Goal: Find contact information: Find contact information

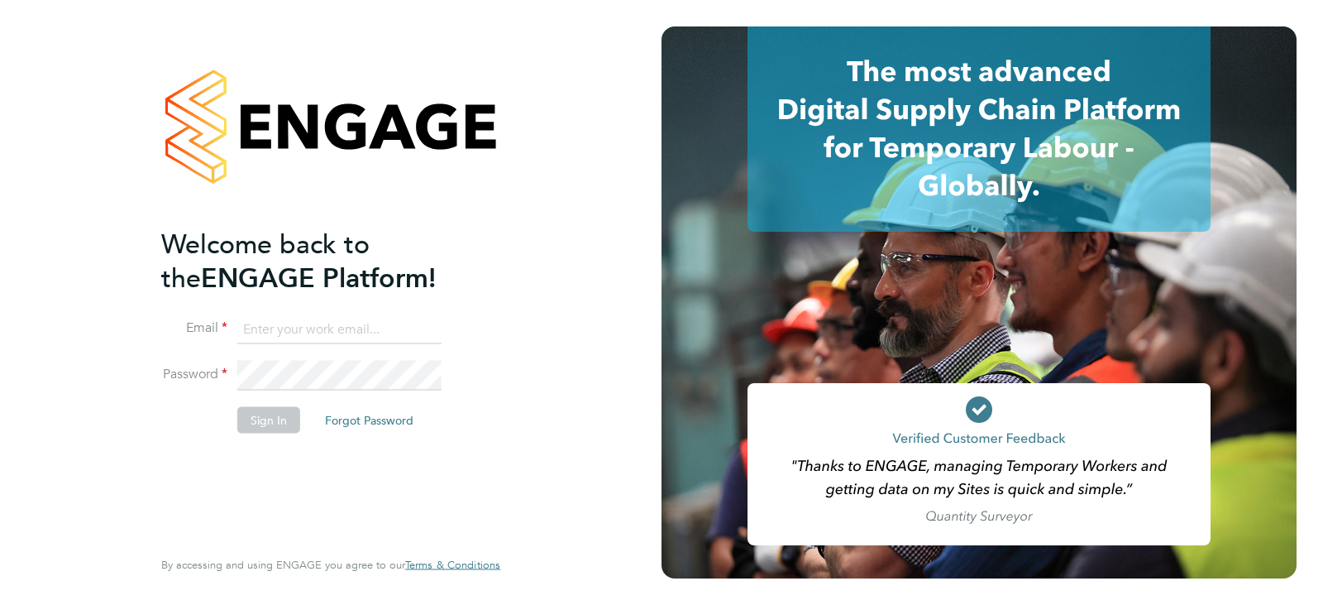
type input "queries@claremontconsulting.com"
click at [295, 411] on button "Sign In" at bounding box center [268, 419] width 63 height 26
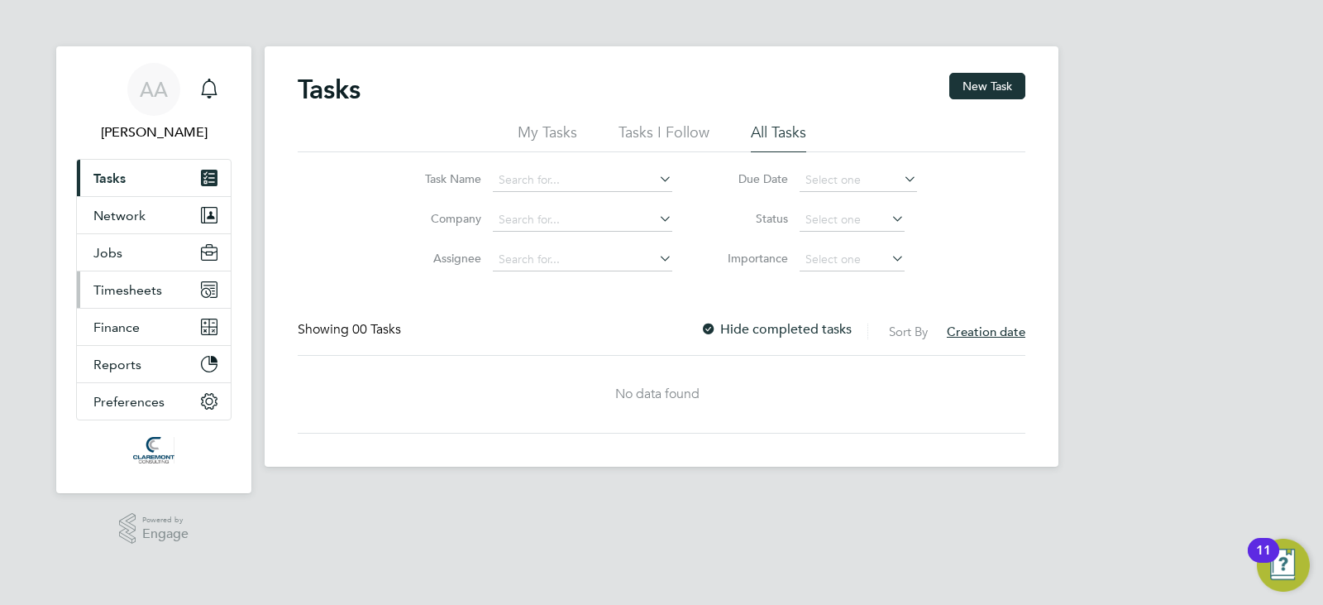
click at [159, 285] on span "Timesheets" at bounding box center [127, 290] width 69 height 16
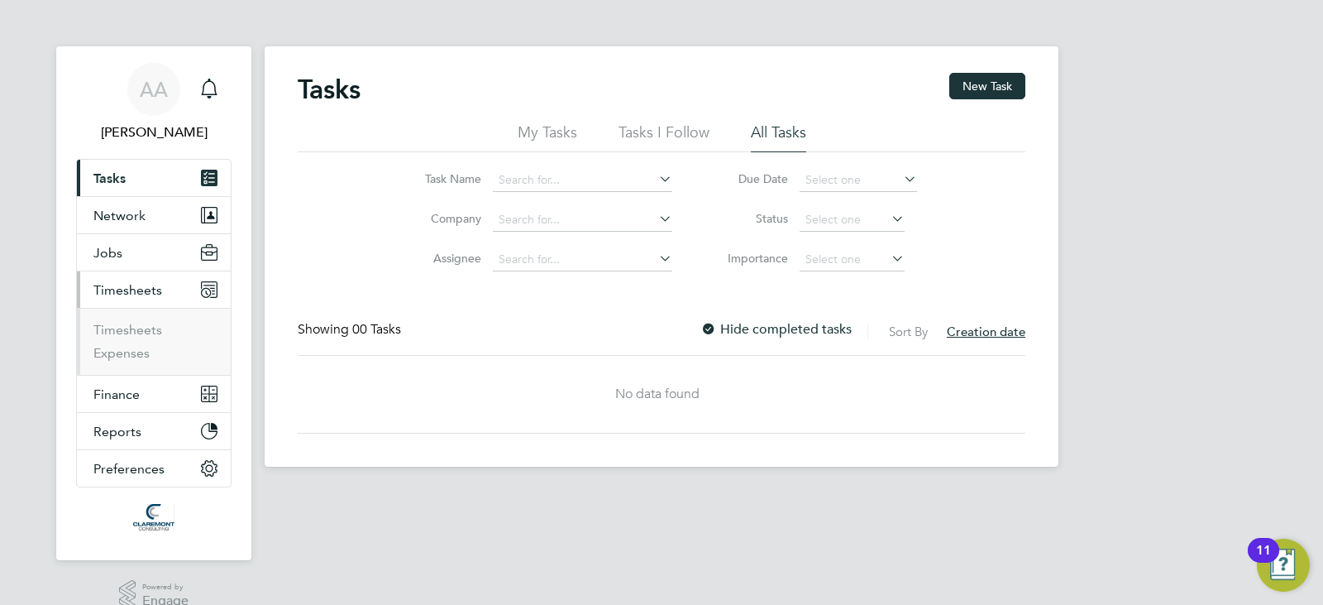
click at [137, 339] on li "Timesheets" at bounding box center [155, 333] width 124 height 23
click at [136, 332] on link "Timesheets" at bounding box center [127, 330] width 69 height 16
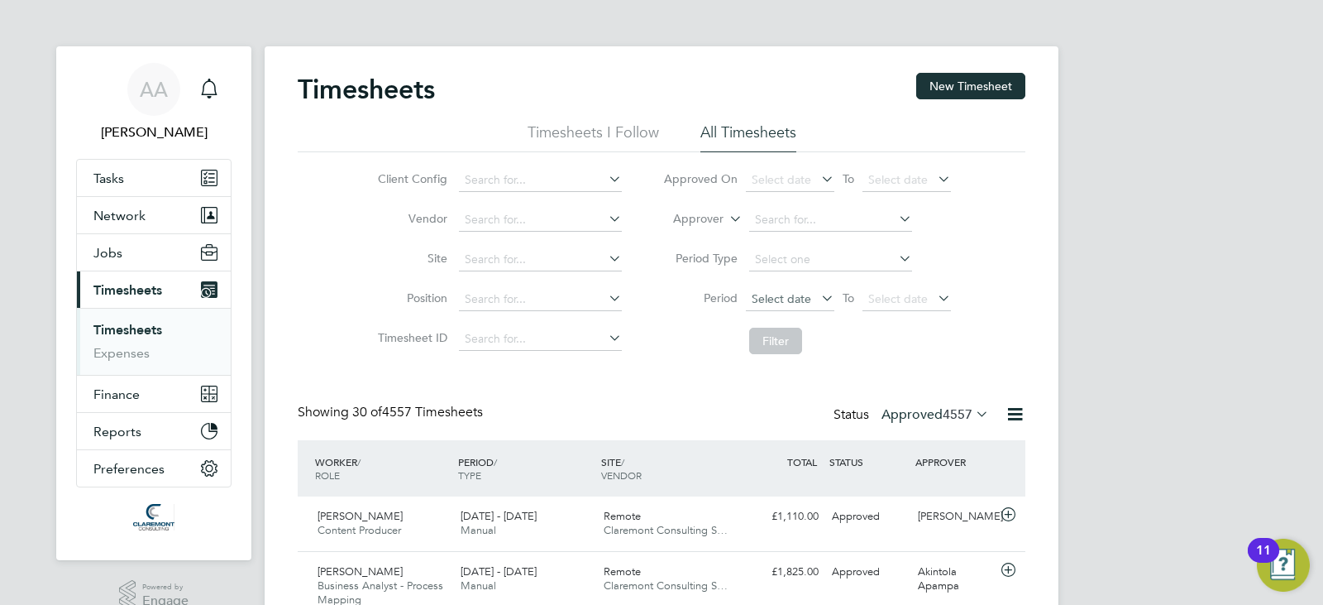
click at [782, 291] on span "Select date" at bounding box center [782, 298] width 60 height 15
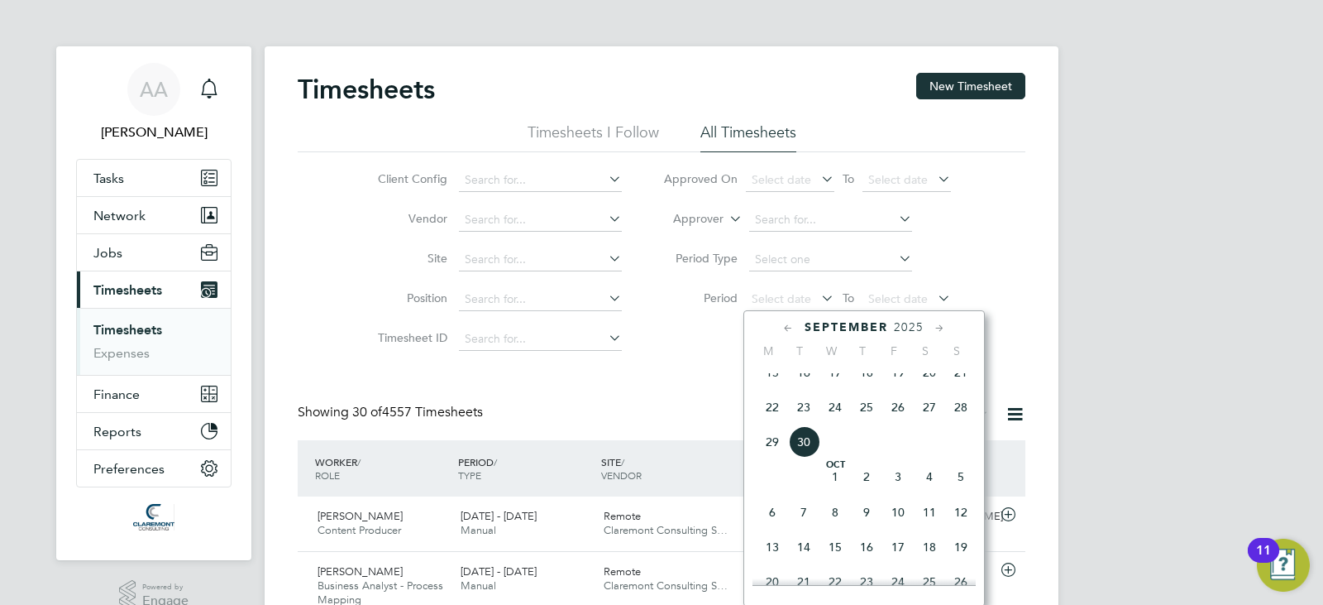
click at [783, 194] on li "Approved On Select date To Select date" at bounding box center [807, 180] width 329 height 40
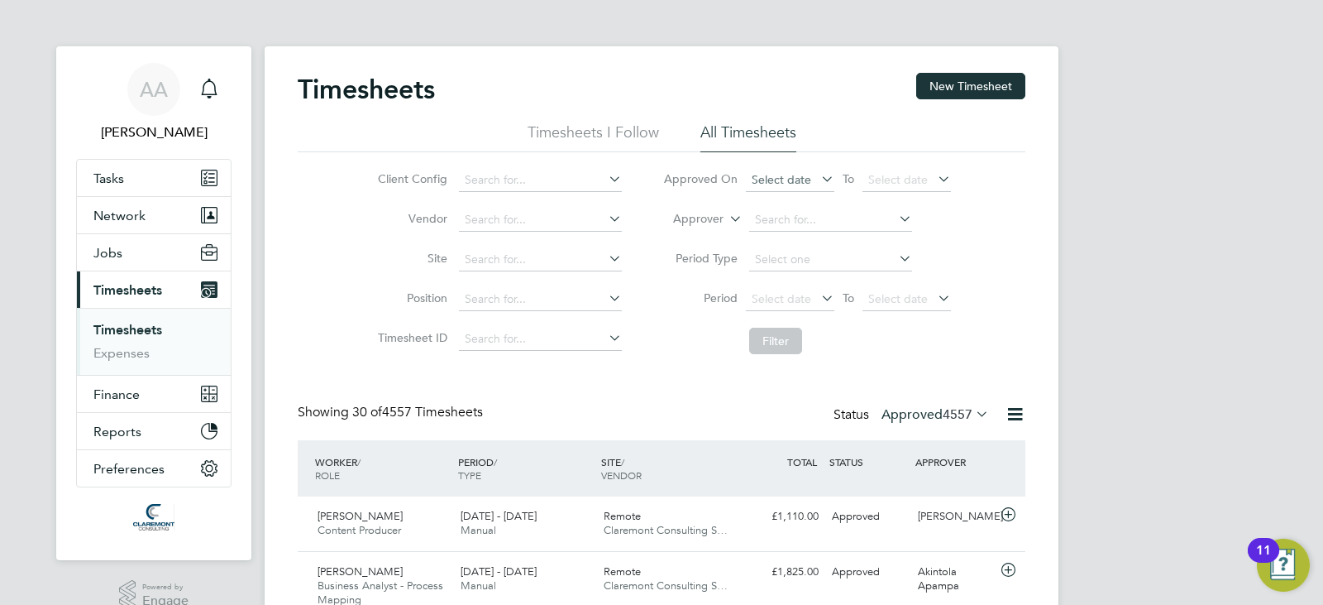
click at [784, 182] on span "Select date" at bounding box center [782, 179] width 60 height 15
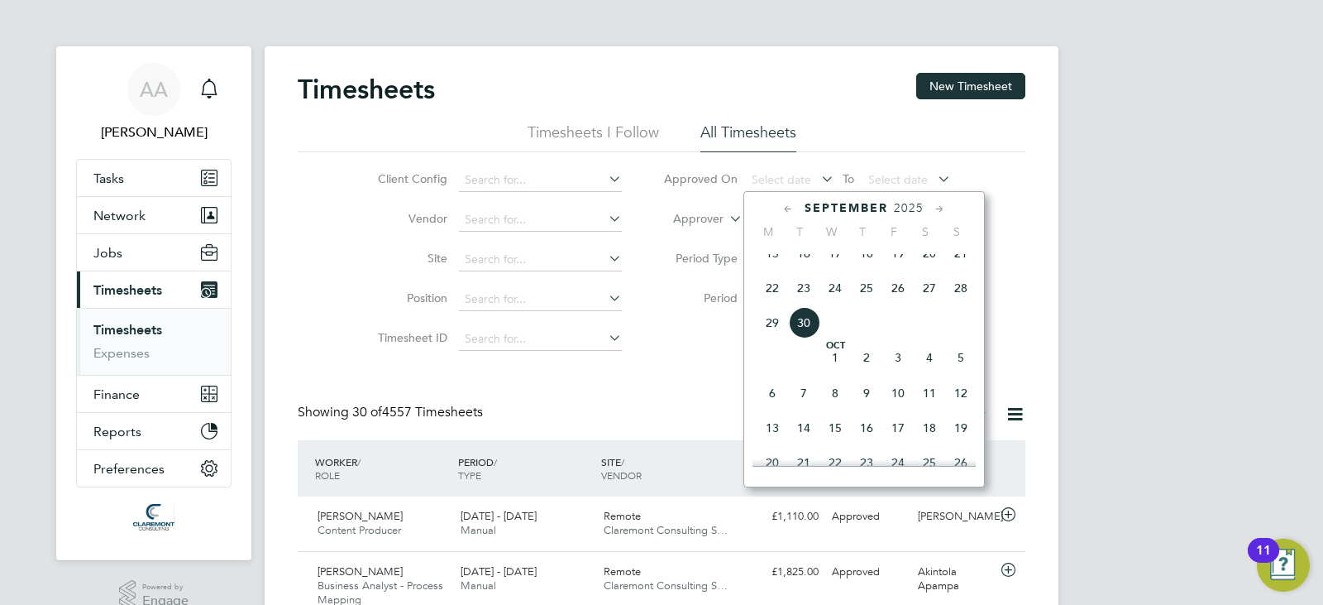
click at [812, 338] on span "30" at bounding box center [803, 322] width 31 height 31
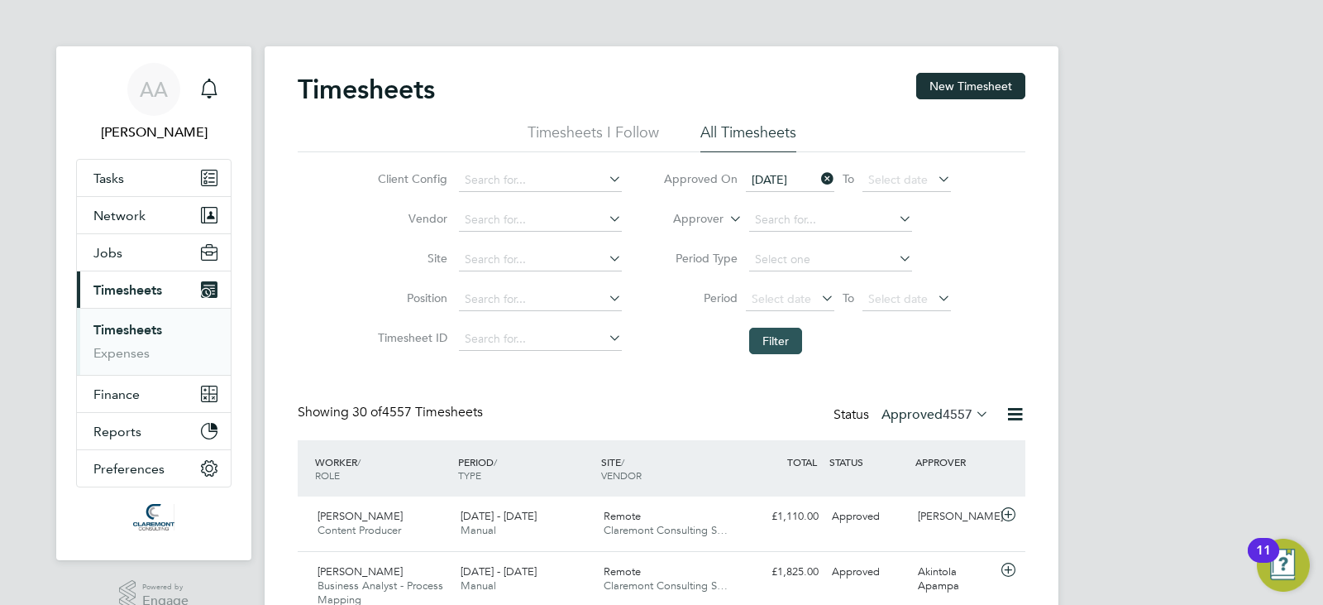
click at [782, 340] on button "Filter" at bounding box center [775, 341] width 53 height 26
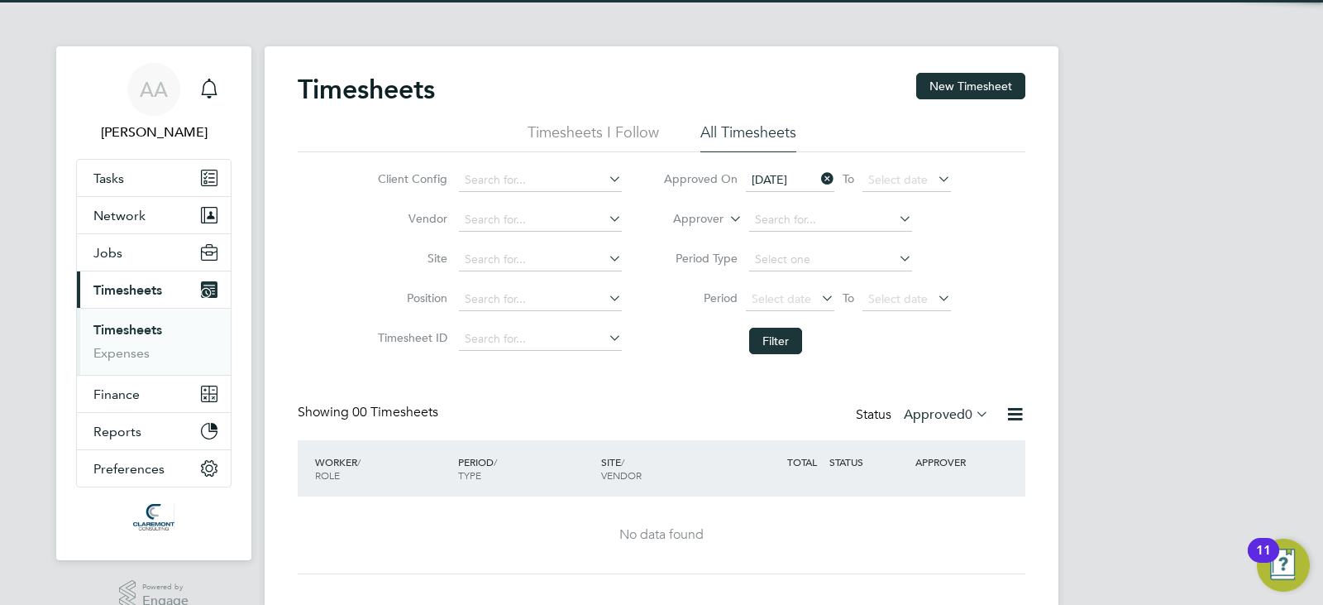
click at [818, 181] on icon at bounding box center [818, 178] width 0 height 23
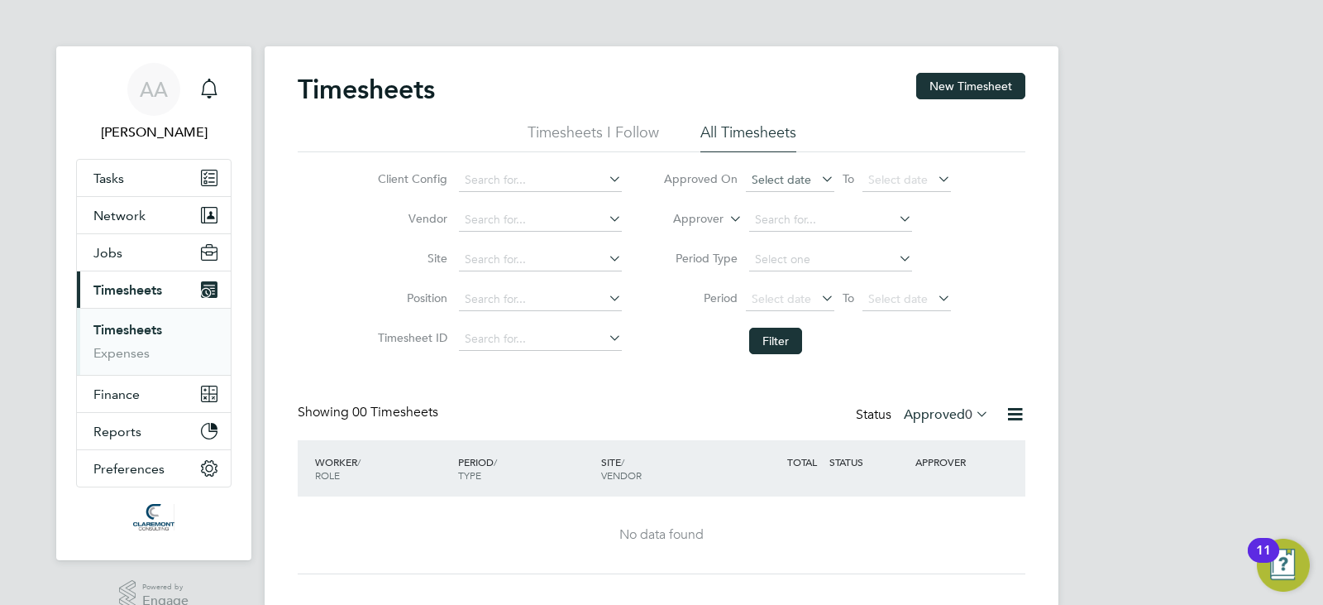
click at [778, 180] on span "Select date" at bounding box center [782, 179] width 60 height 15
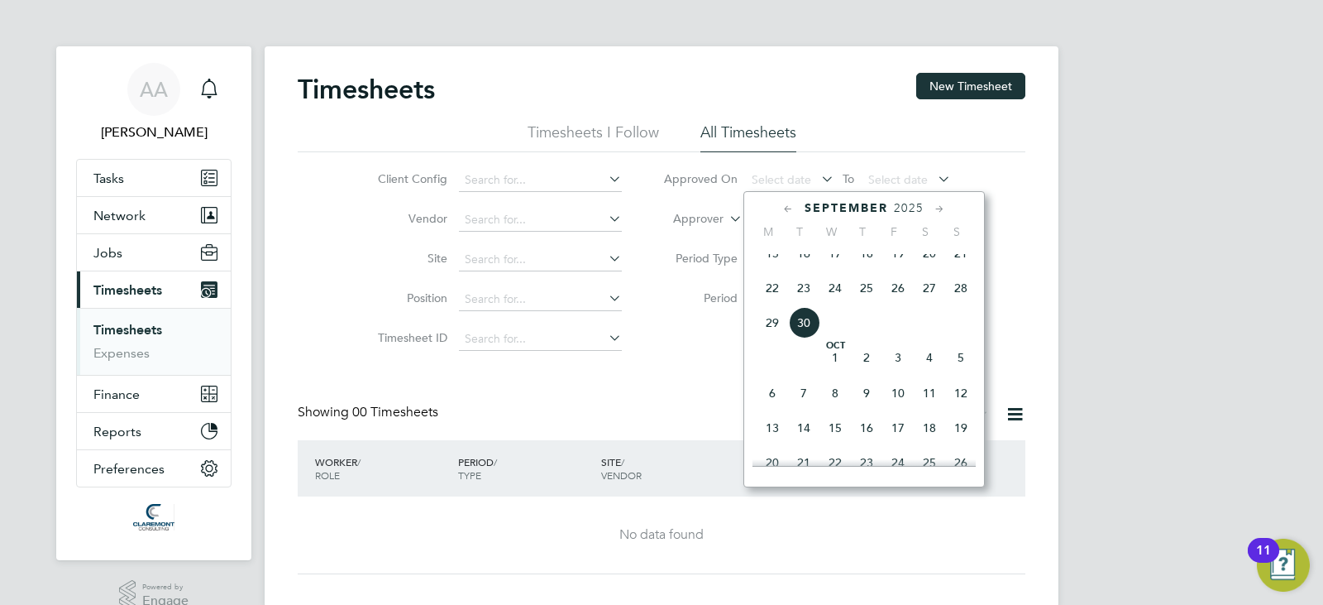
click at [775, 335] on span "29" at bounding box center [772, 322] width 31 height 31
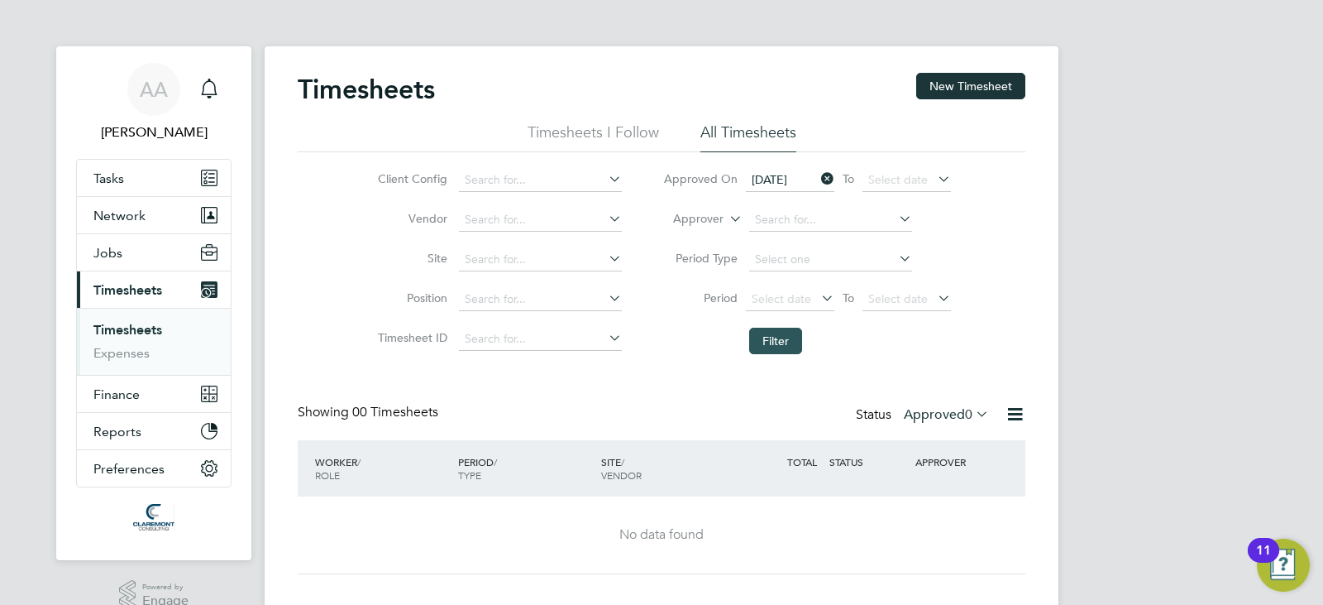
click at [762, 337] on button "Filter" at bounding box center [775, 341] width 53 height 26
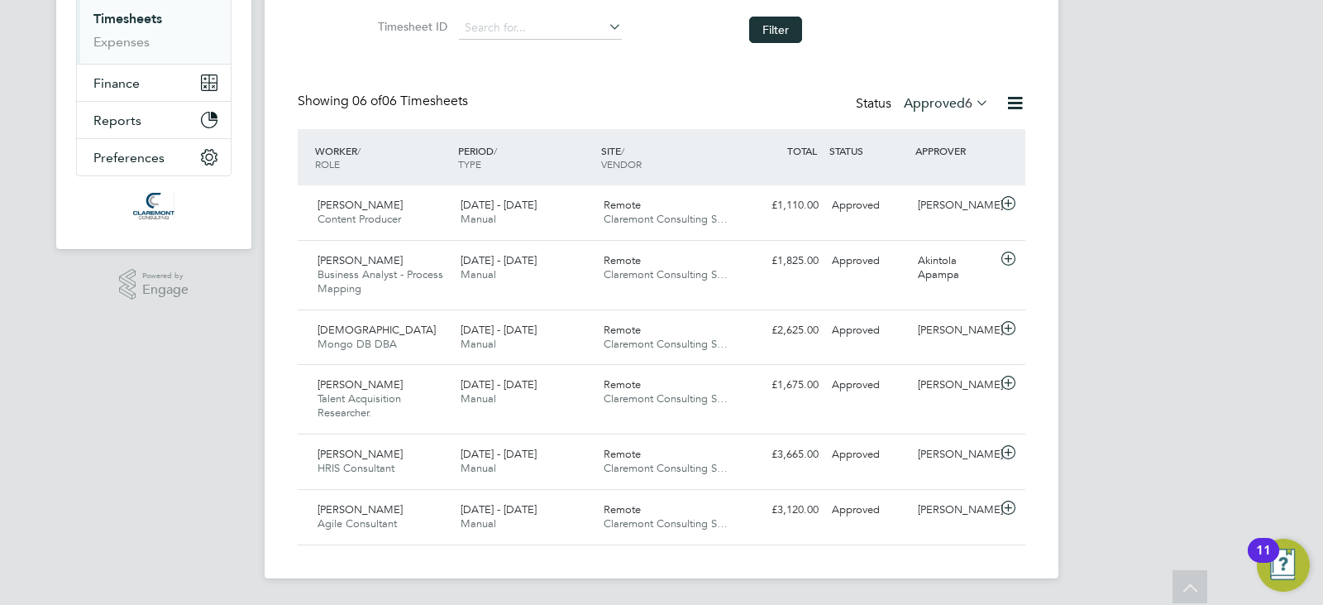
click at [961, 110] on label "Approved 6" at bounding box center [946, 103] width 85 height 17
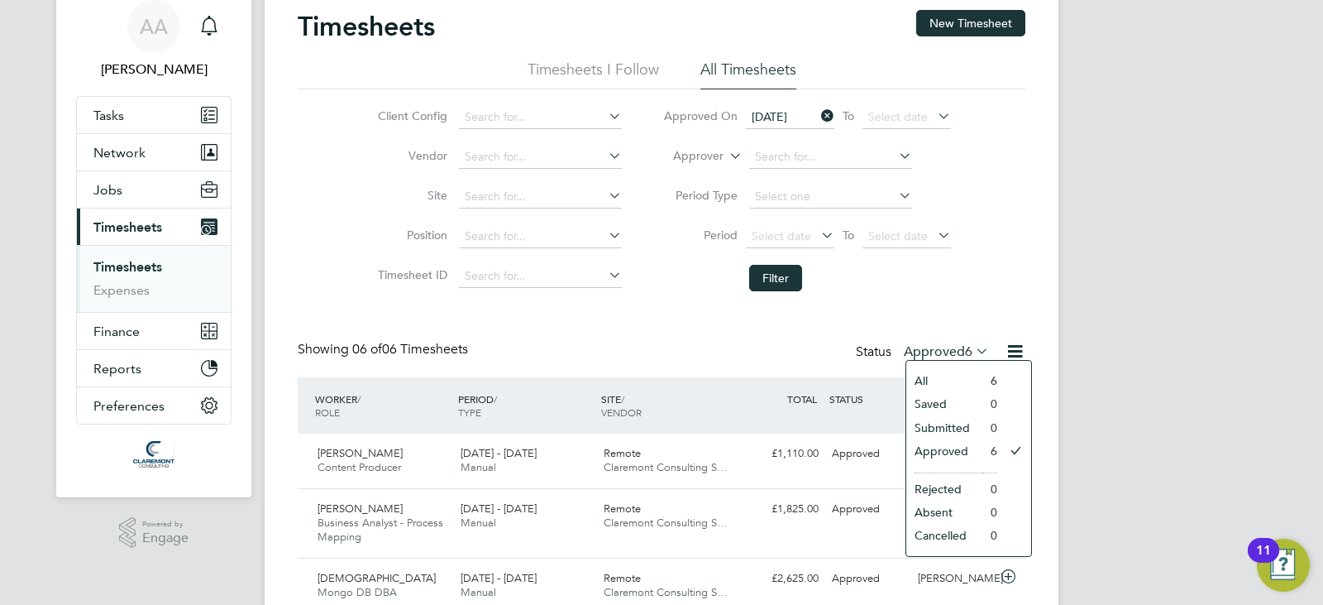
click at [818, 114] on icon at bounding box center [818, 115] width 0 height 23
click at [945, 419] on li "Submitted" at bounding box center [944, 427] width 76 height 23
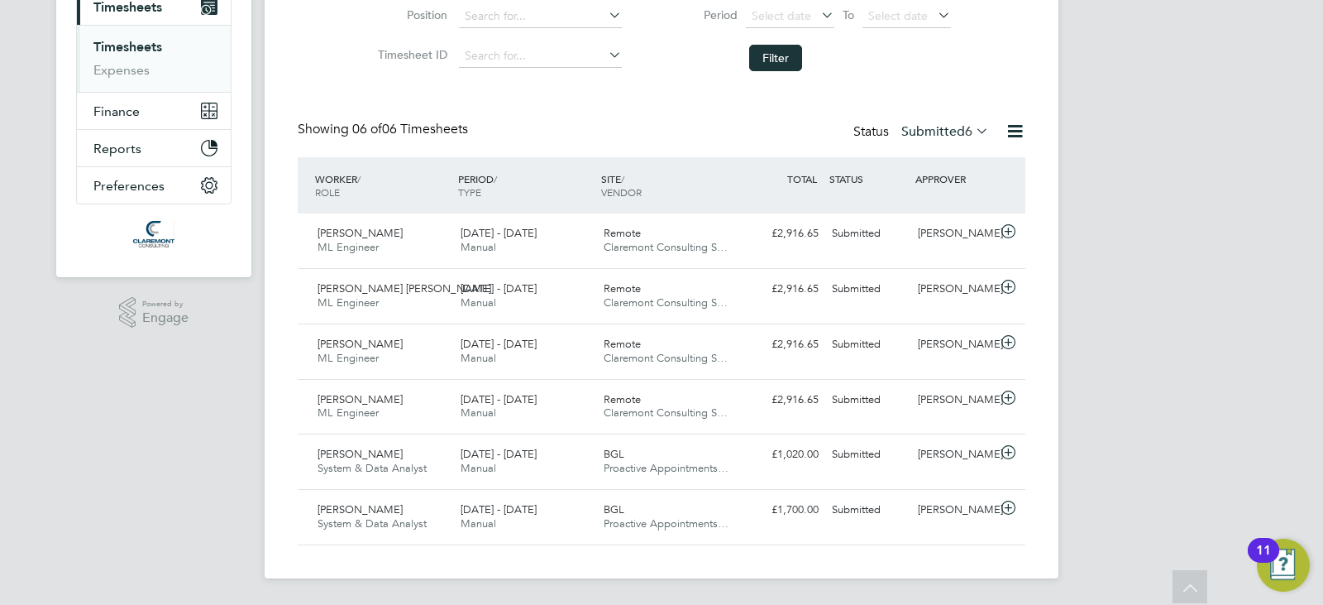
click at [926, 131] on label "Submitted 6" at bounding box center [945, 131] width 88 height 17
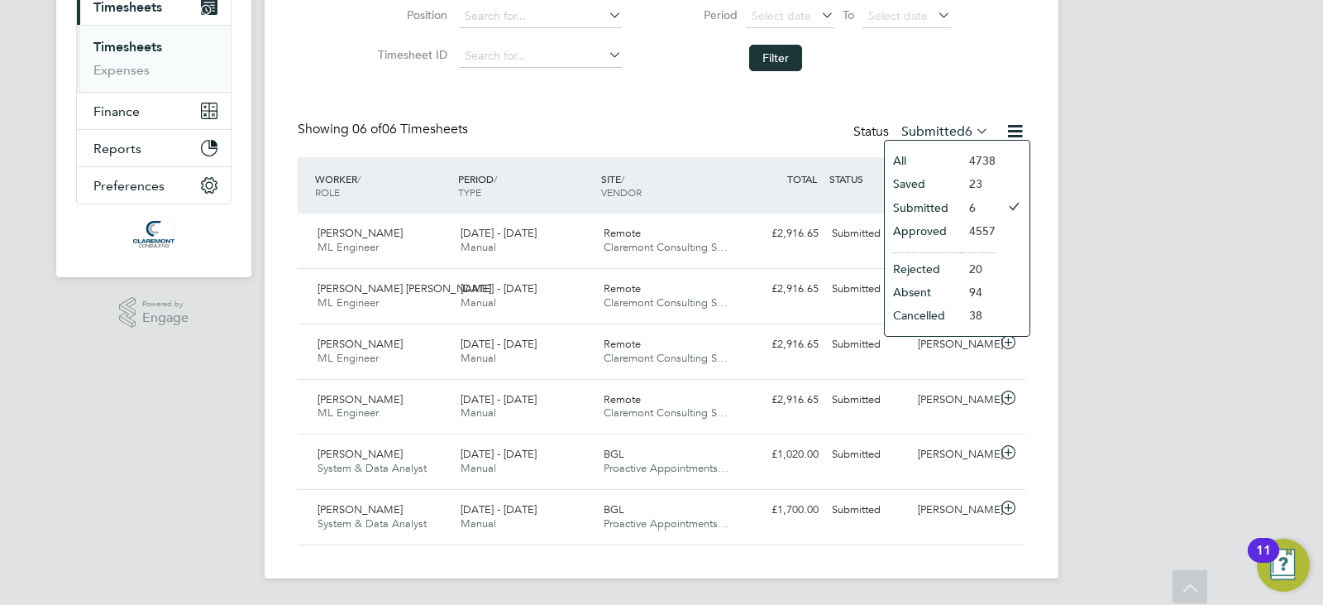
click at [933, 230] on li "Approved" at bounding box center [923, 230] width 76 height 23
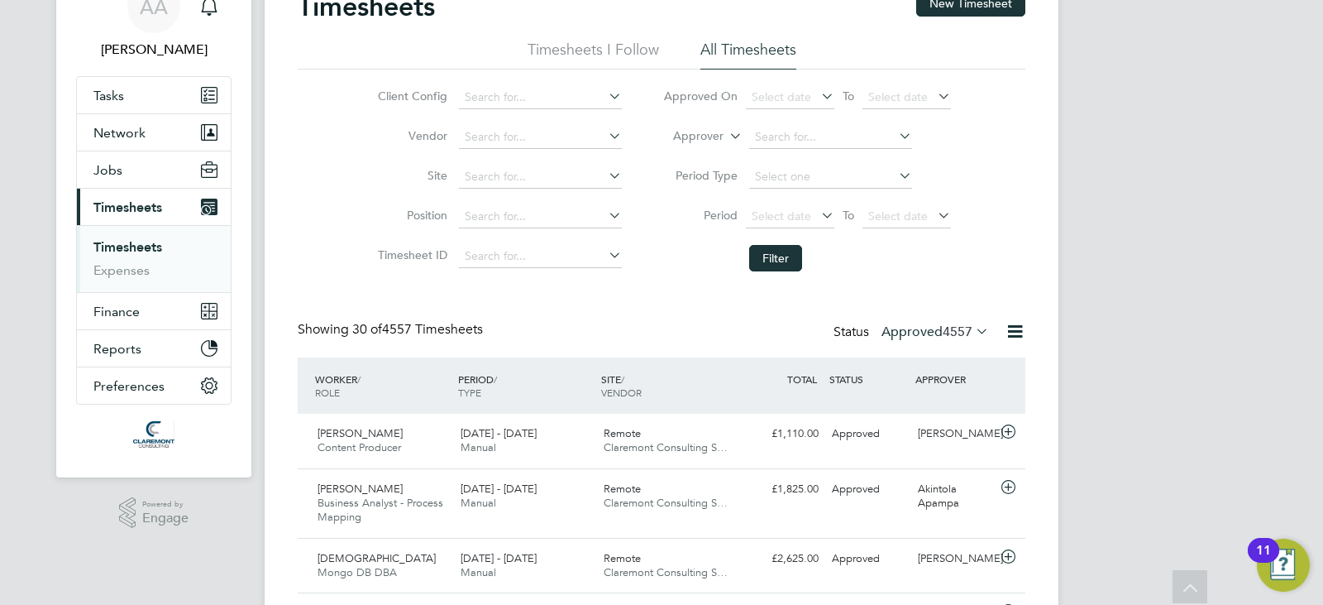
click at [906, 328] on label "Approved 4557" at bounding box center [936, 331] width 108 height 17
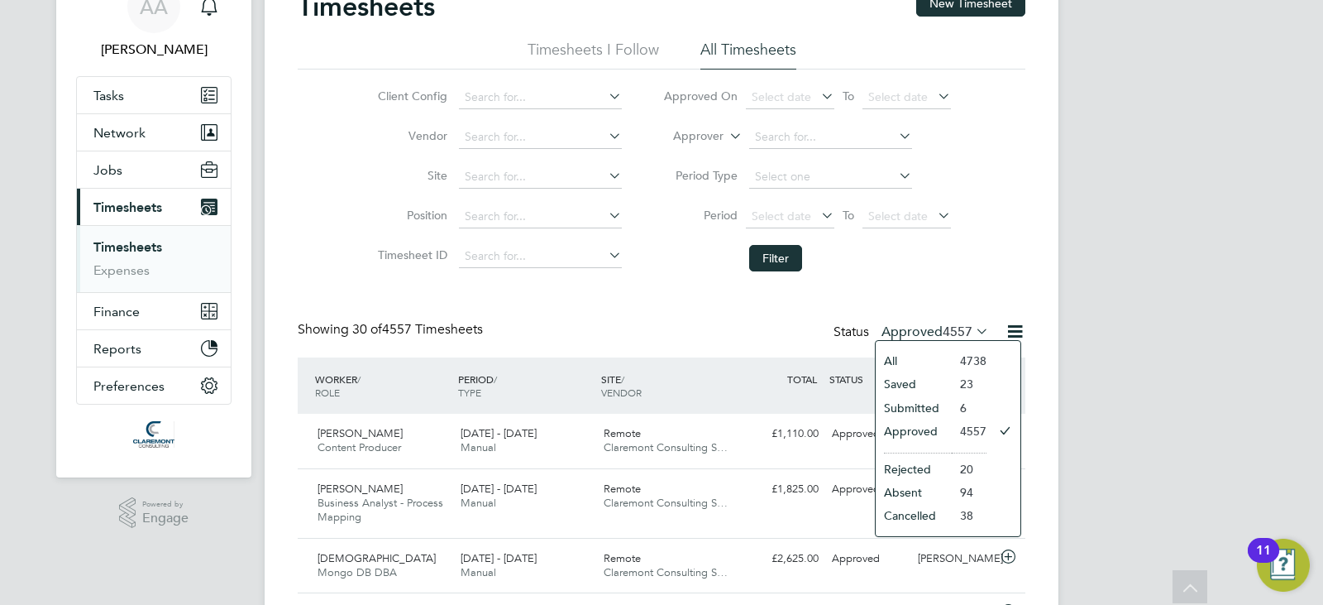
click at [922, 406] on li "Submitted" at bounding box center [914, 407] width 76 height 23
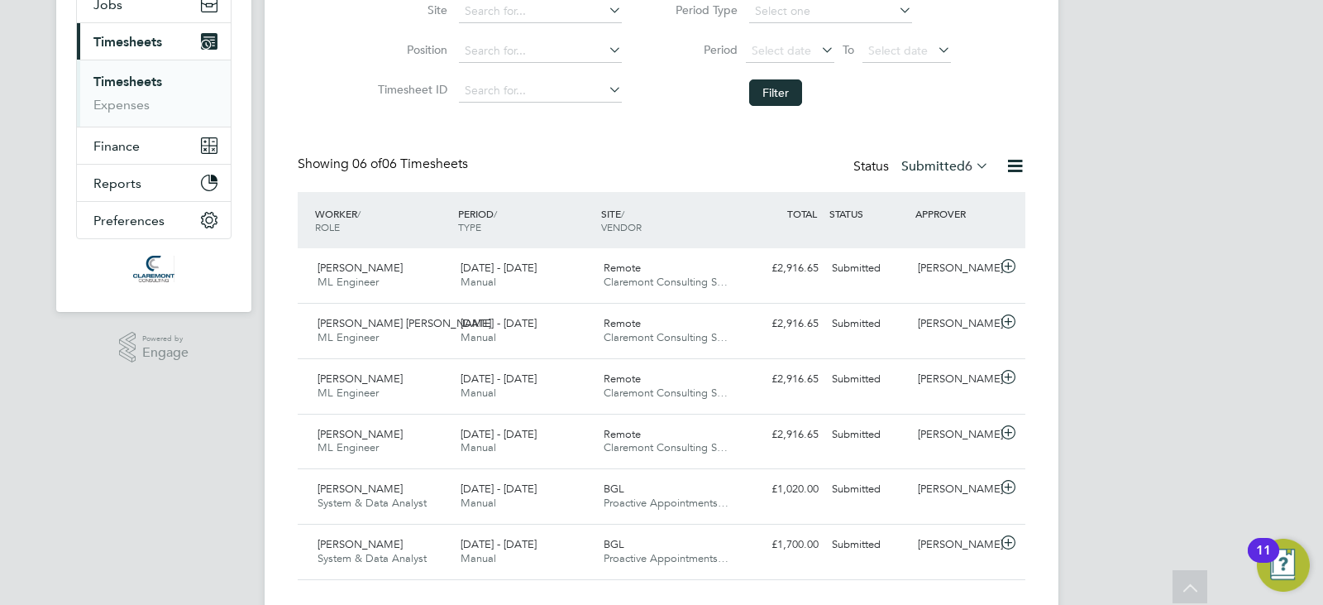
click at [1302, 354] on div "AA Afzal Ahmed Notifications Applications: Tasks Network Team Members Businesse…" at bounding box center [661, 195] width 1323 height 887
click at [932, 329] on div "[PERSON_NAME]" at bounding box center [954, 323] width 86 height 27
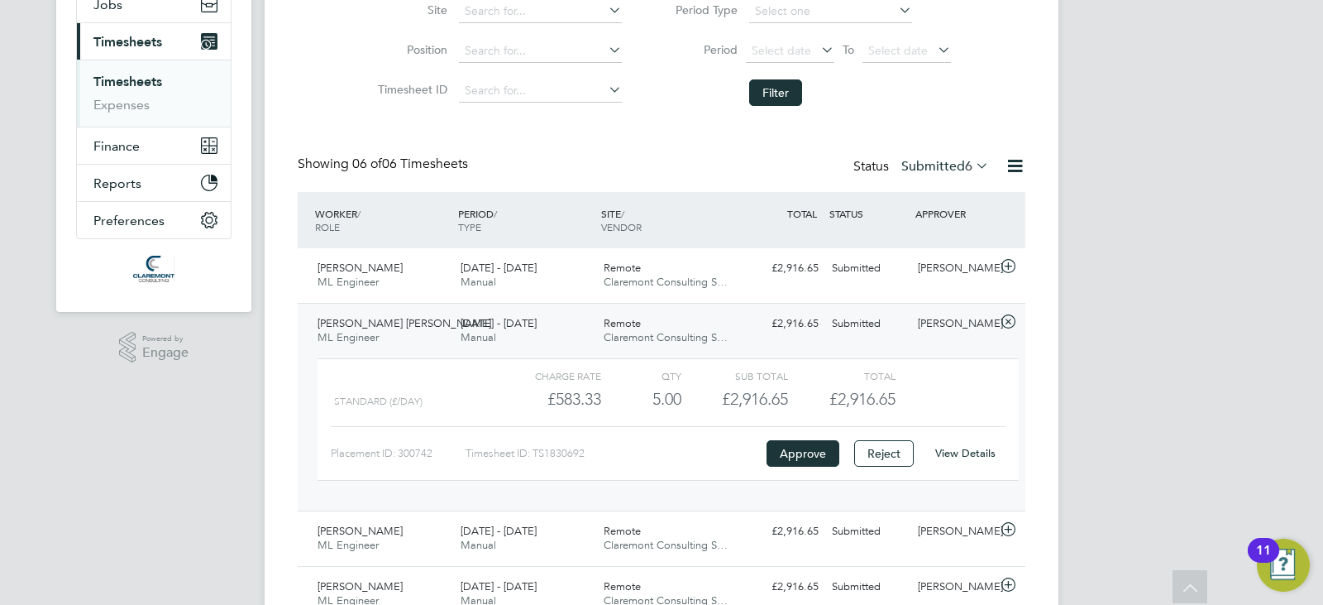
click at [951, 460] on div "View Details" at bounding box center [965, 453] width 81 height 26
click at [951, 455] on link "View Details" at bounding box center [965, 453] width 60 height 14
click at [908, 390] on div "Standard (£/day) £583.33 5 5.00 5 £2,916.65 £2,916.65" at bounding box center [668, 398] width 701 height 27
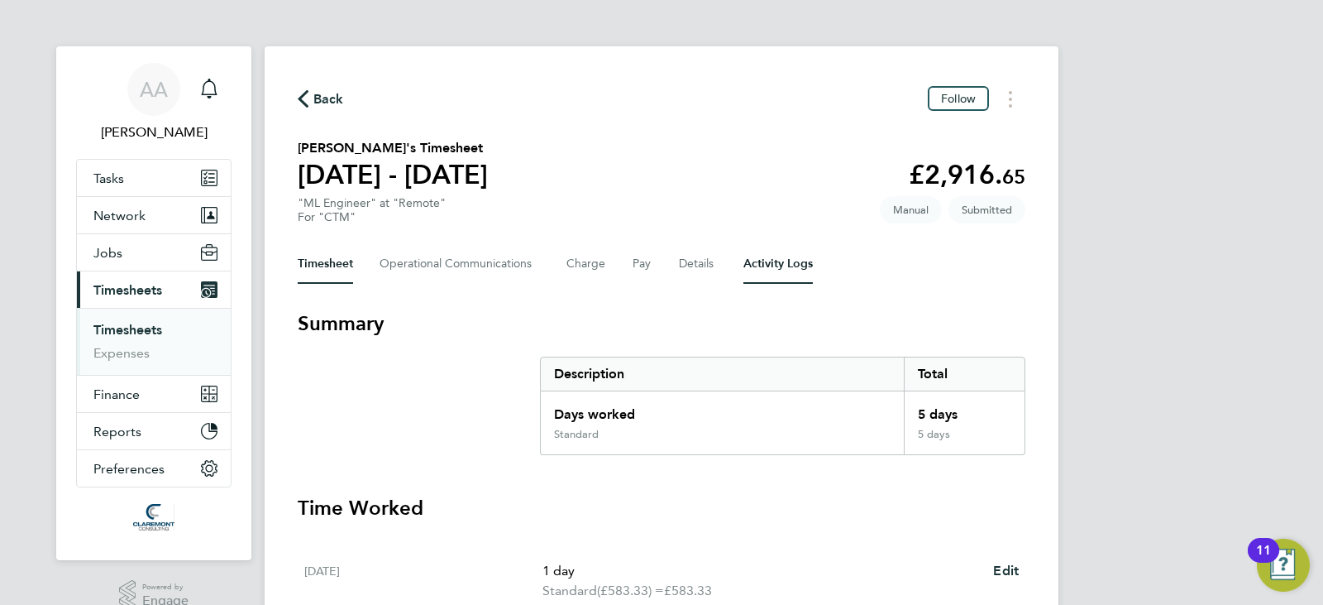
click at [801, 270] on Logs-tab "Activity Logs" at bounding box center [778, 264] width 69 height 40
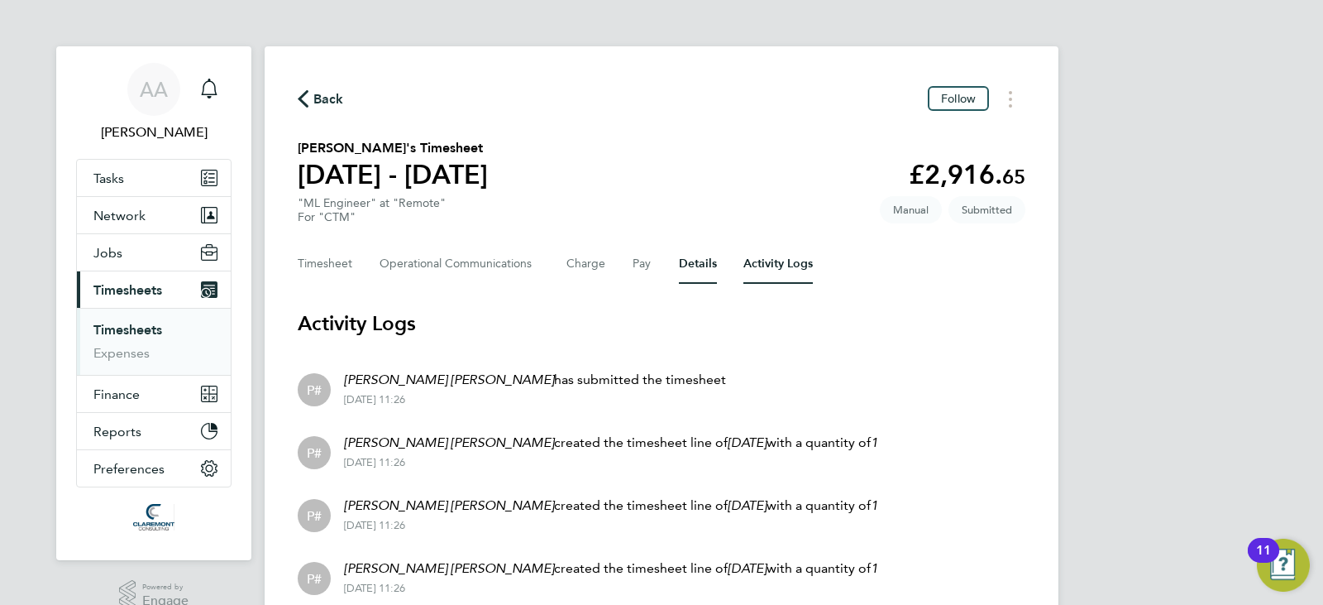
click at [691, 265] on button "Details" at bounding box center [698, 264] width 38 height 40
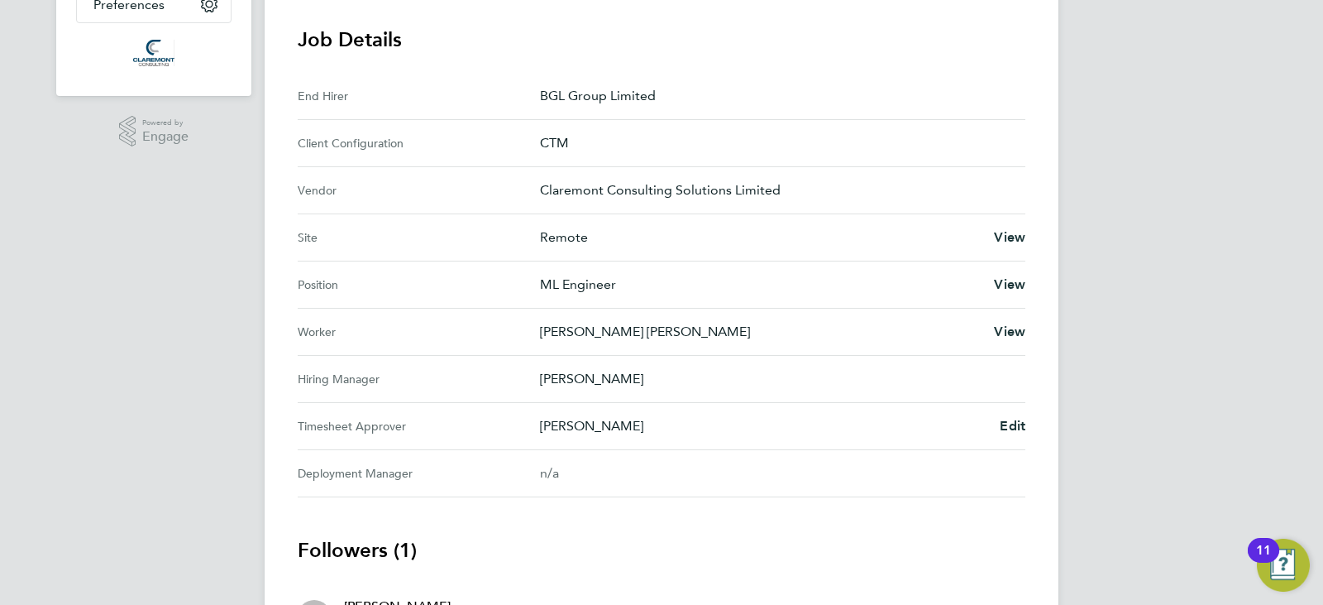
scroll to position [618, 0]
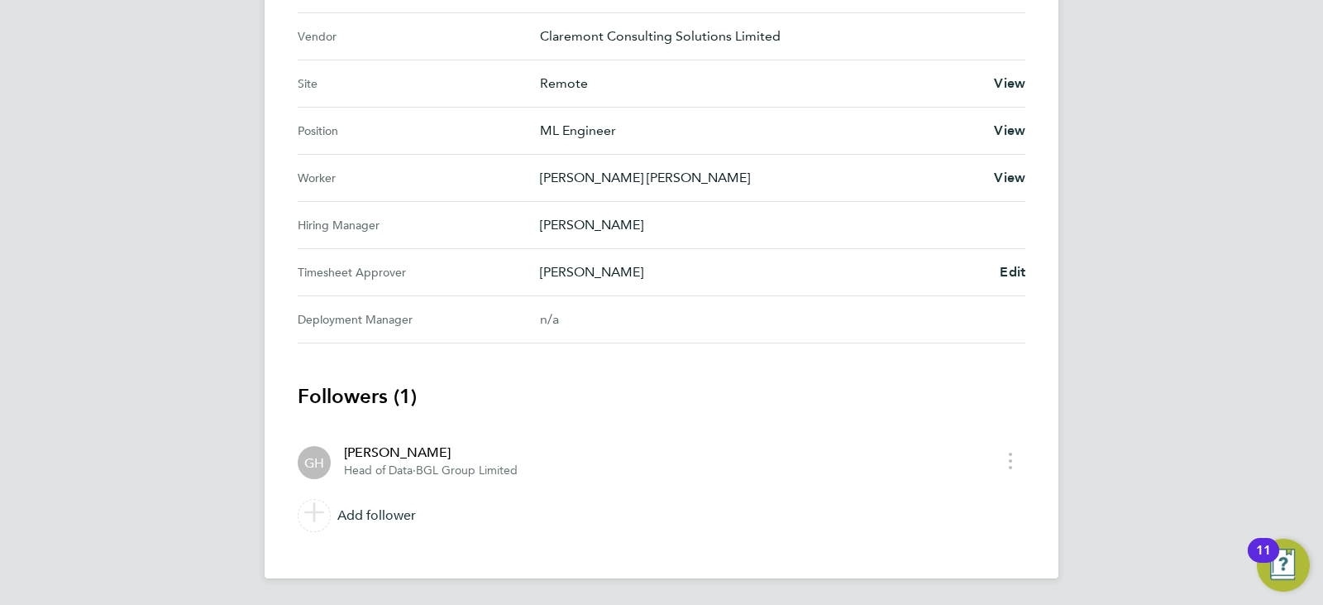
click at [614, 268] on p "[PERSON_NAME]" at bounding box center [763, 272] width 447 height 20
click at [599, 220] on p "[PERSON_NAME]" at bounding box center [776, 225] width 472 height 20
click at [315, 468] on span "GH" at bounding box center [314, 462] width 20 height 18
click at [380, 444] on div "[PERSON_NAME]" at bounding box center [431, 452] width 174 height 20
click at [388, 459] on div "[PERSON_NAME]" at bounding box center [431, 452] width 174 height 20
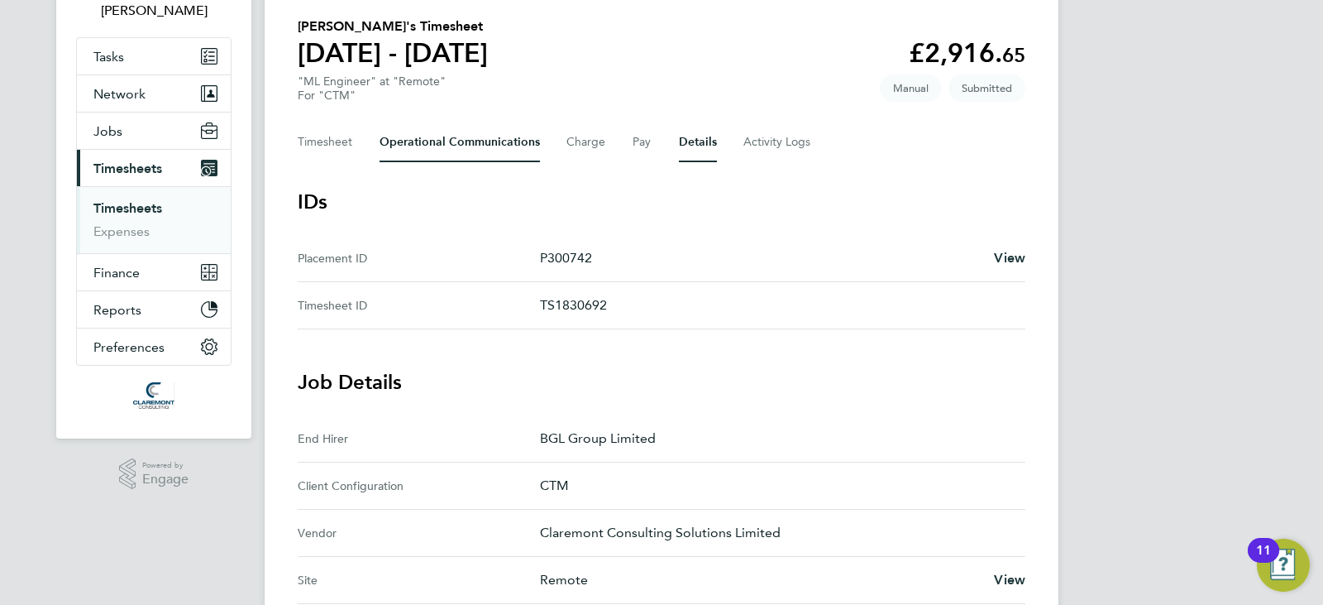
scroll to position [0, 0]
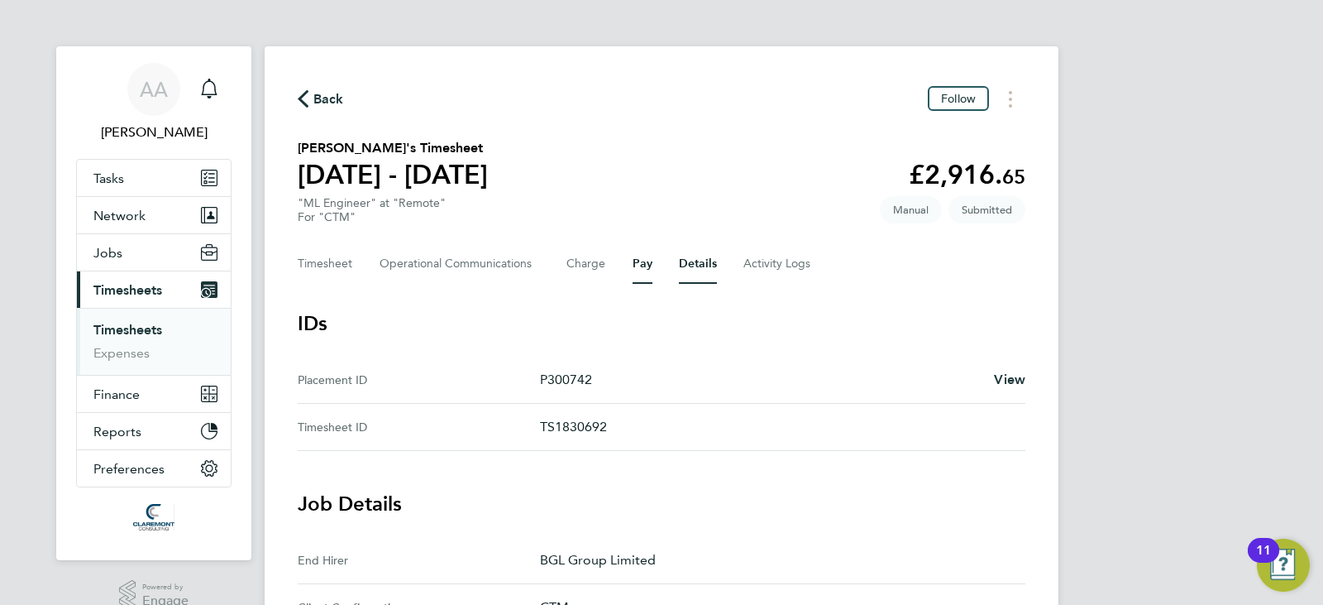
click at [646, 264] on button "Pay" at bounding box center [643, 264] width 20 height 40
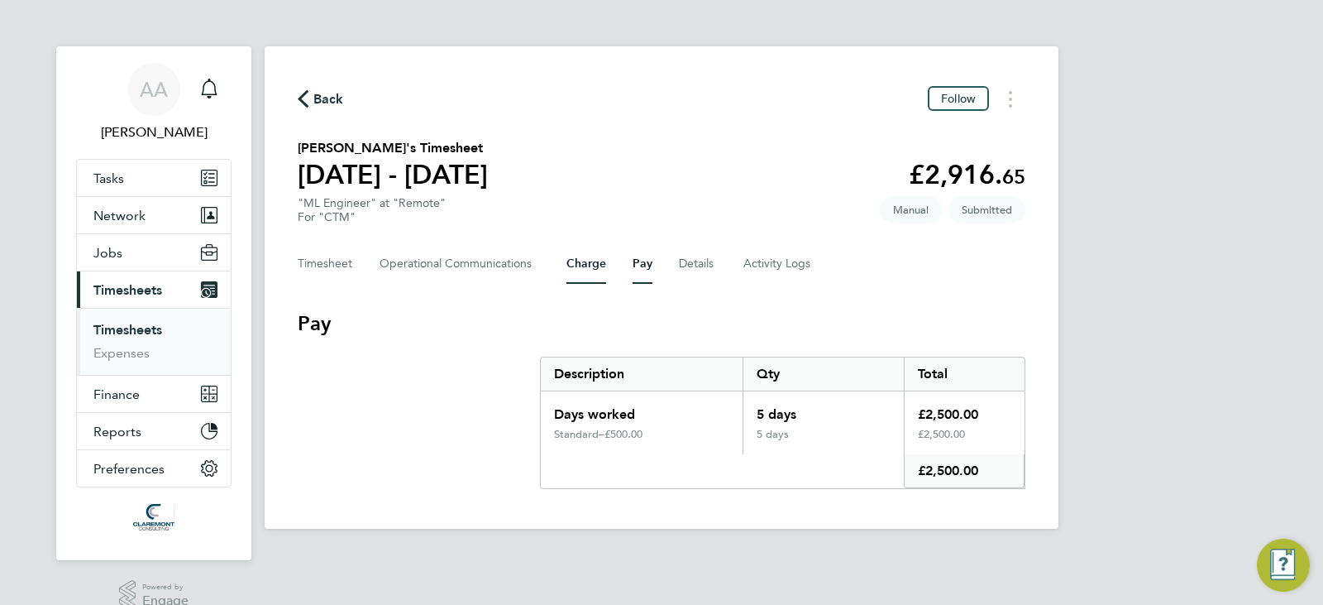
click at [592, 261] on button "Charge" at bounding box center [587, 264] width 40 height 40
click at [486, 256] on Communications-tab "Operational Communications" at bounding box center [460, 264] width 160 height 40
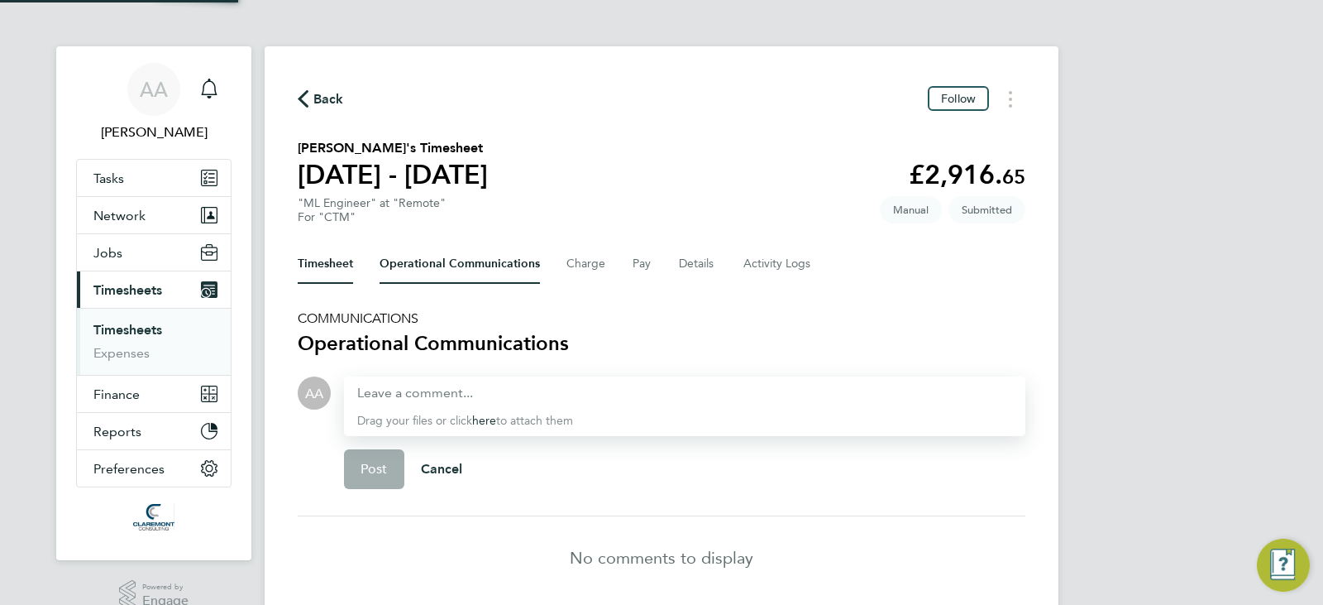
click at [320, 256] on button "Timesheet" at bounding box center [325, 264] width 55 height 40
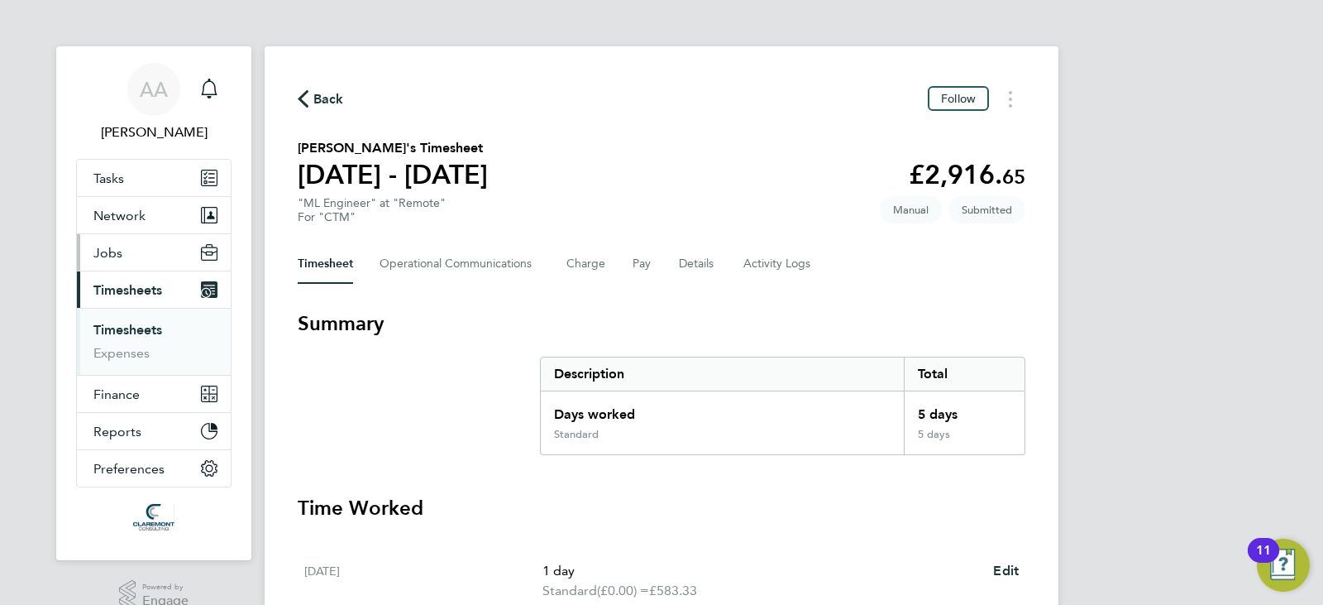
click at [136, 242] on button "Jobs" at bounding box center [154, 252] width 154 height 36
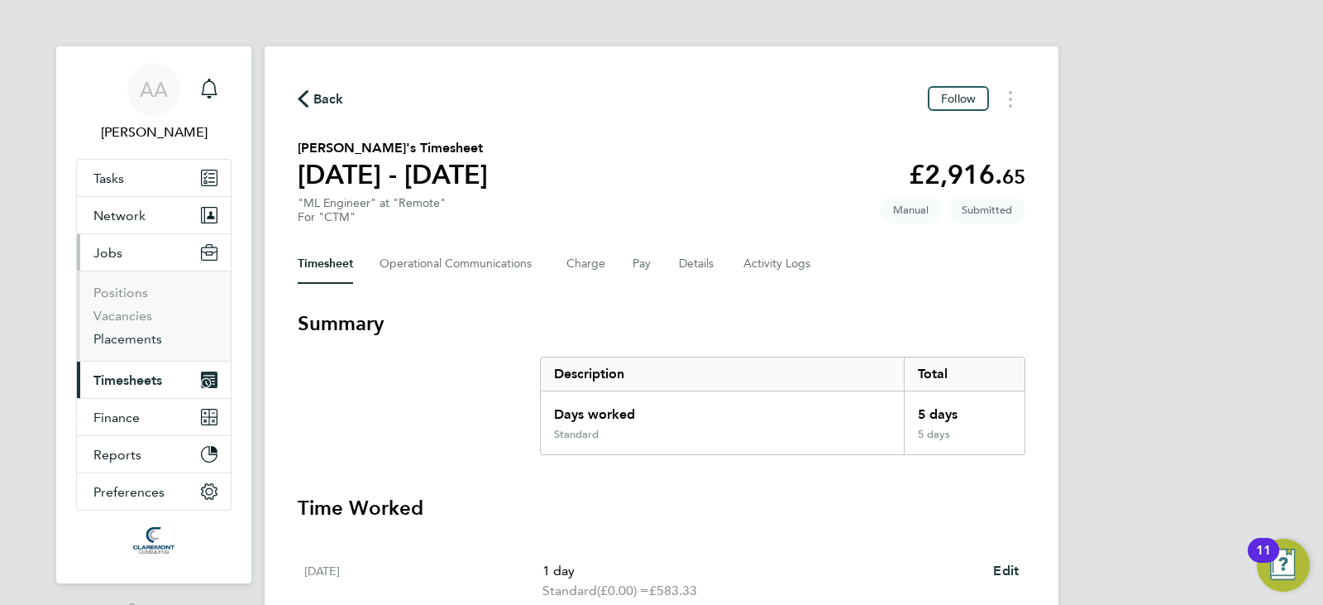
click at [132, 342] on link "Placements" at bounding box center [127, 339] width 69 height 16
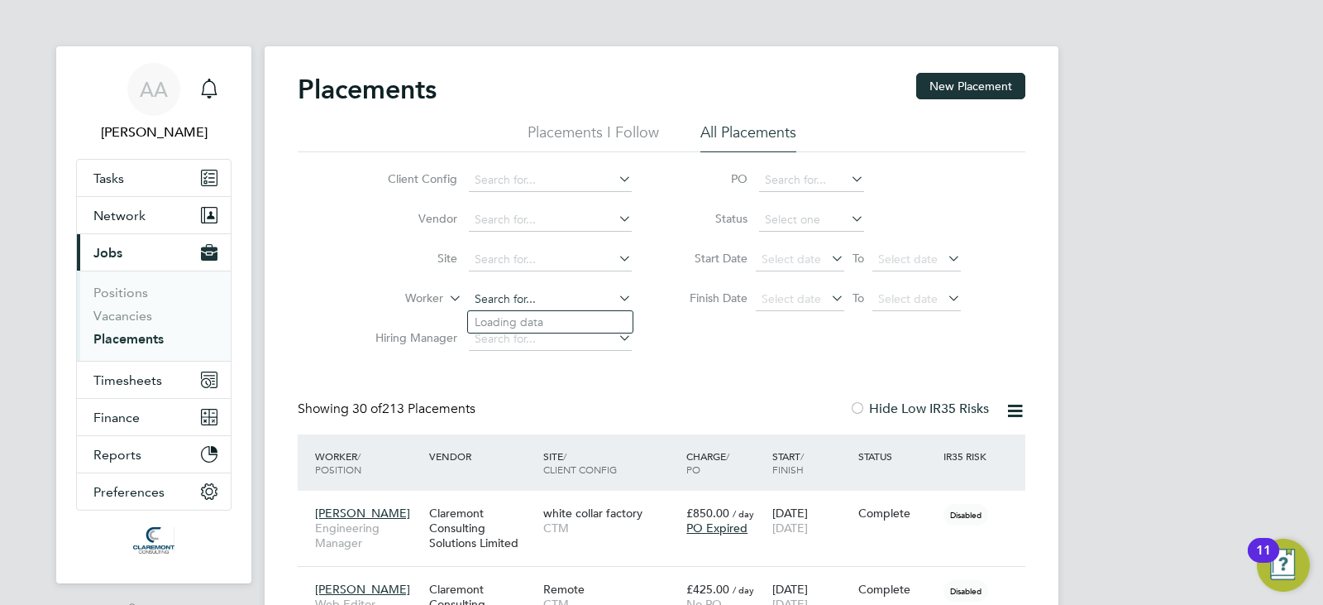
click at [506, 294] on input at bounding box center [550, 299] width 163 height 23
type input "AJ"
drag, startPoint x: 519, startPoint y: 320, endPoint x: 473, endPoint y: 272, distance: 66.1
click at [495, 293] on input at bounding box center [550, 299] width 163 height 23
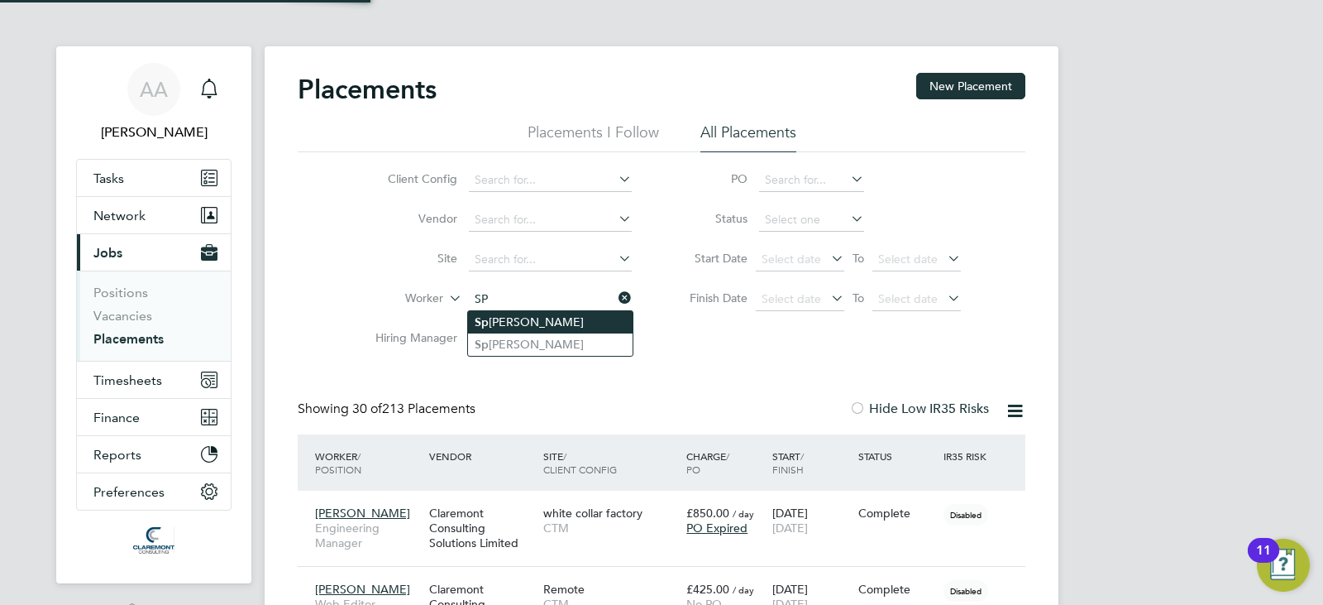
click at [529, 315] on li "Sp arsh Rawal" at bounding box center [550, 322] width 165 height 22
type input "[PERSON_NAME]"
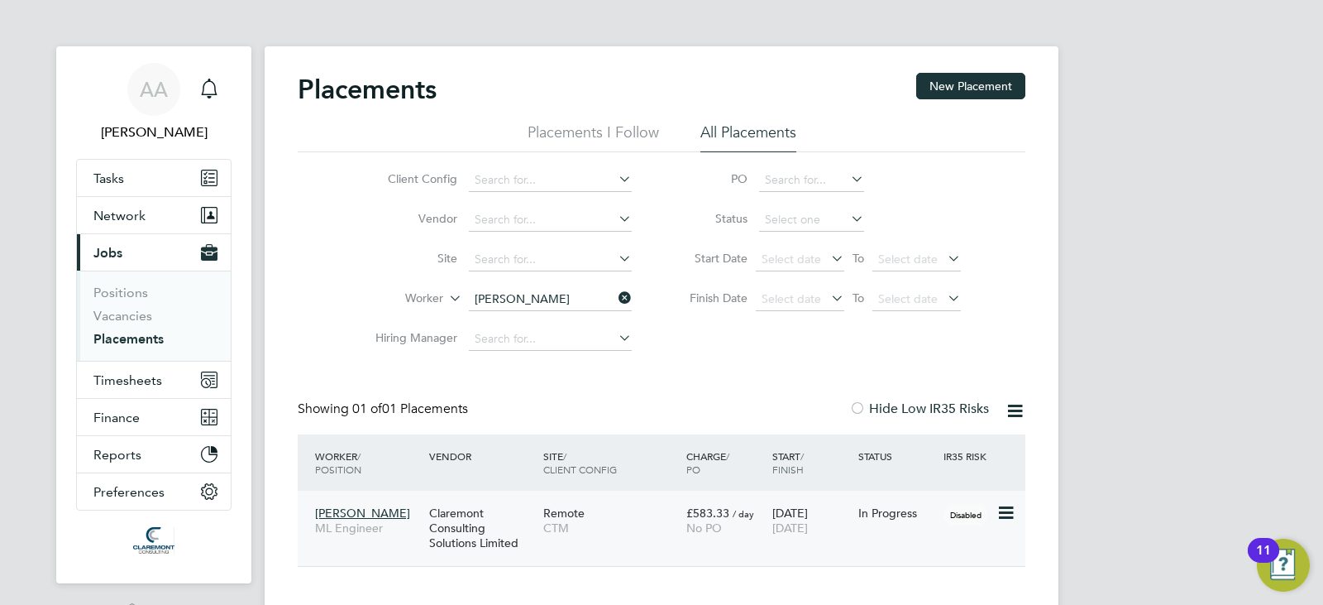
click at [657, 534] on span "CTM" at bounding box center [610, 527] width 135 height 15
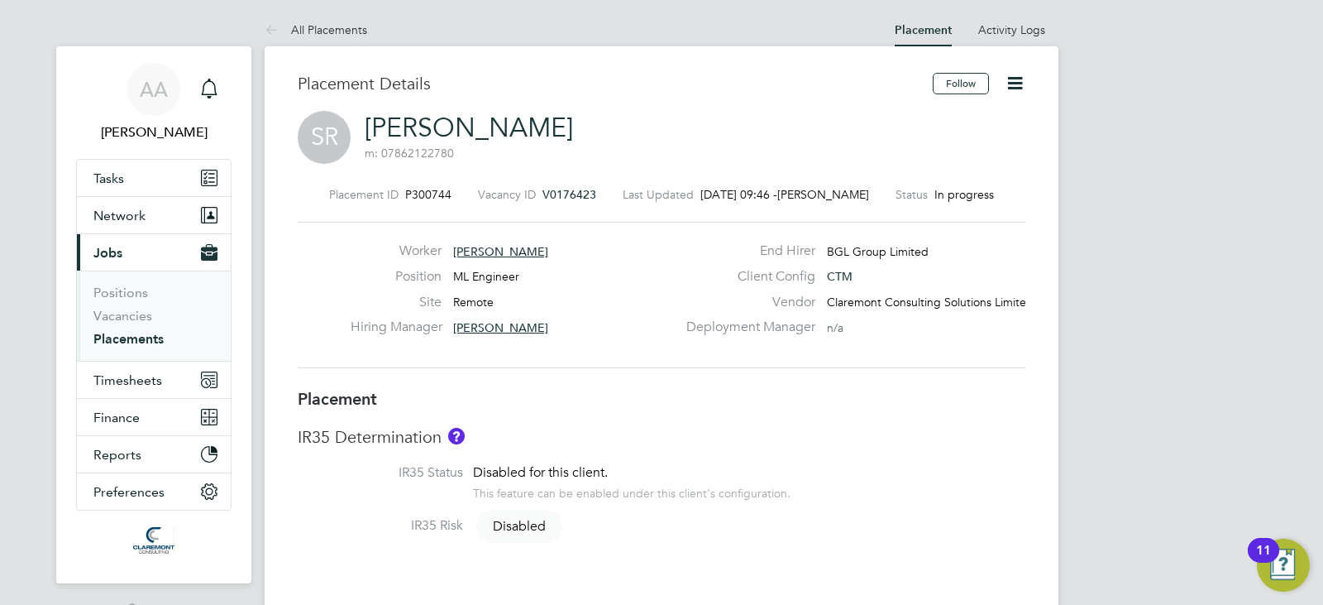
click at [476, 324] on span "[PERSON_NAME]" at bounding box center [500, 327] width 95 height 15
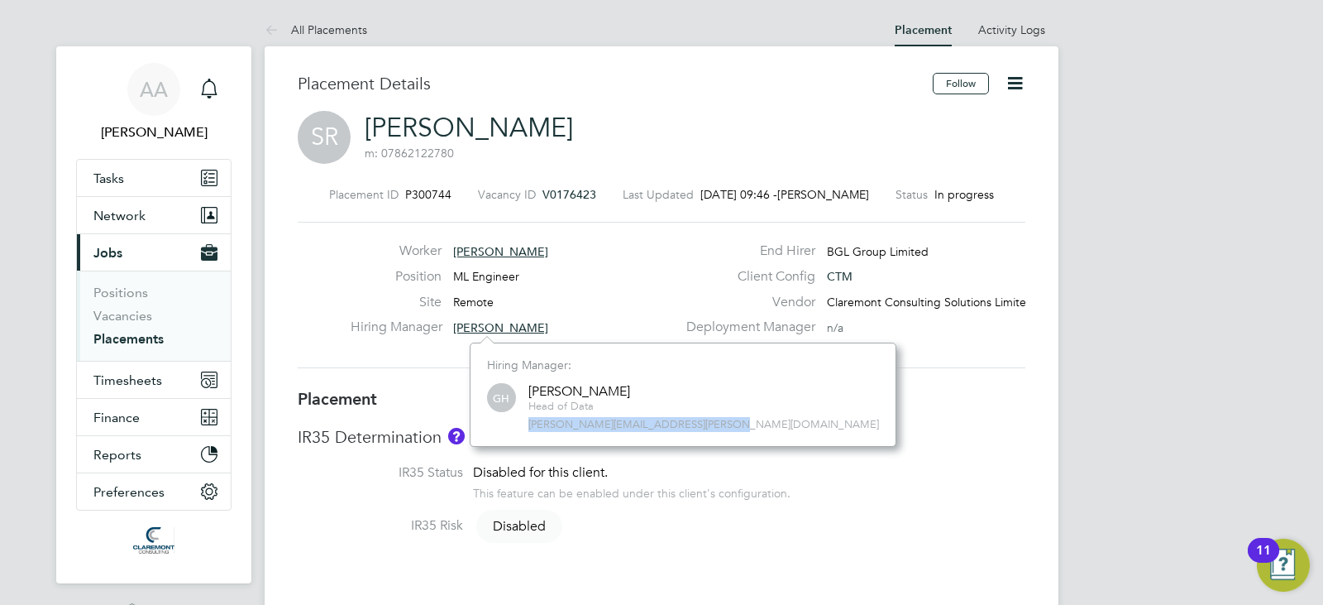
drag, startPoint x: 723, startPoint y: 431, endPoint x: 508, endPoint y: 430, distance: 215.0
click at [508, 430] on div "Hiring Manager: GH [PERSON_NAME] Head of Data [PERSON_NAME][EMAIL_ADDRESS][PERS…" at bounding box center [683, 394] width 427 height 104
copy span "[PERSON_NAME][EMAIL_ADDRESS][PERSON_NAME][DOMAIN_NAME]"
